Goal: Information Seeking & Learning: Learn about a topic

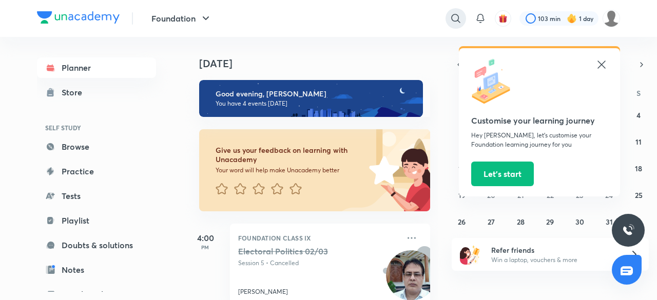
click at [452, 18] on icon at bounding box center [456, 18] width 12 height 12
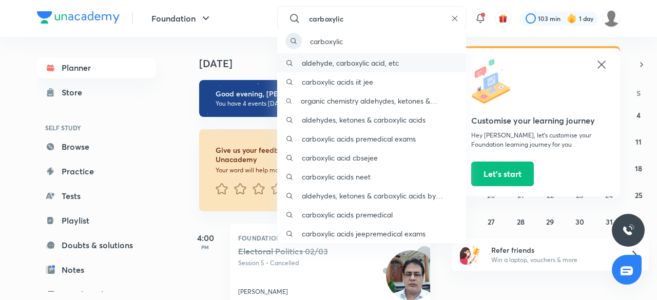
type input "carboxylic"
click at [372, 62] on p "aldehyde, carboxylic acid, etc" at bounding box center [350, 62] width 97 height 11
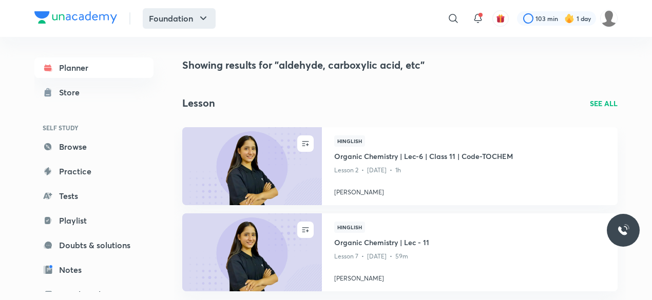
click at [205, 21] on icon "button" at bounding box center [203, 18] width 12 height 12
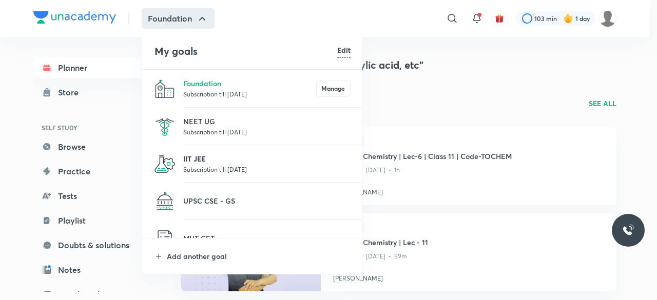
click at [219, 163] on p "IIT JEE" at bounding box center [266, 158] width 167 height 11
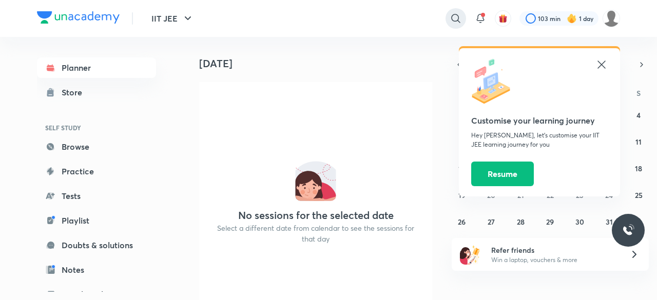
click at [453, 22] on icon at bounding box center [456, 18] width 12 height 12
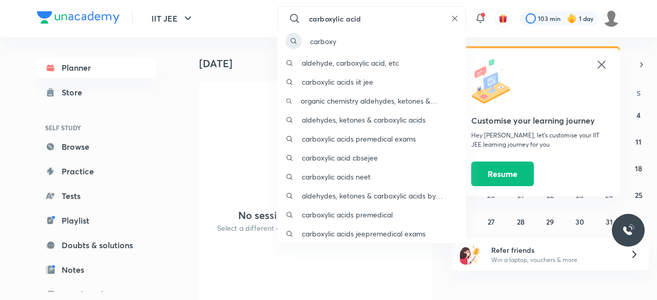
type input "carboxylic acid"
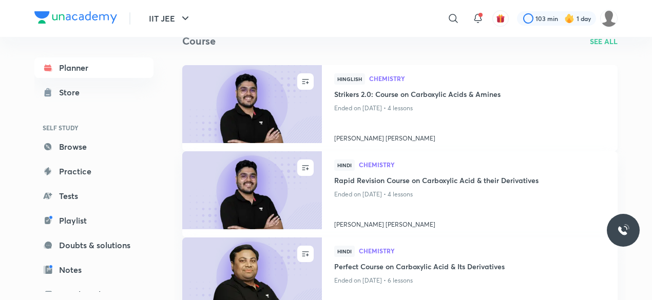
scroll to position [63, 0]
click at [258, 92] on img at bounding box center [252, 104] width 142 height 80
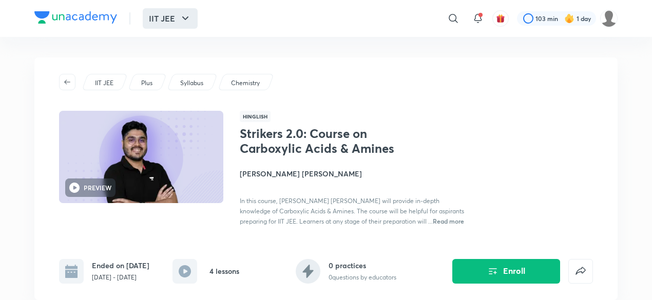
click at [173, 20] on button "IIT JEE" at bounding box center [170, 18] width 55 height 21
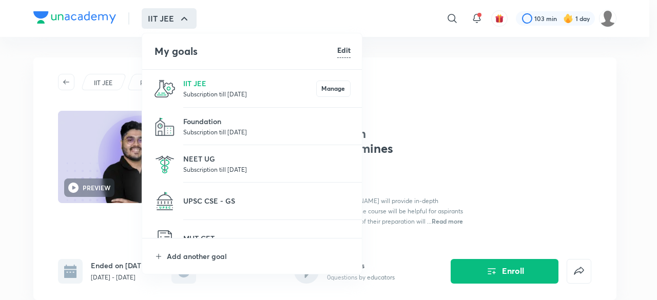
click at [217, 166] on p "Subscription till [DATE]" at bounding box center [266, 169] width 167 height 10
